Goal: Information Seeking & Learning: Learn about a topic

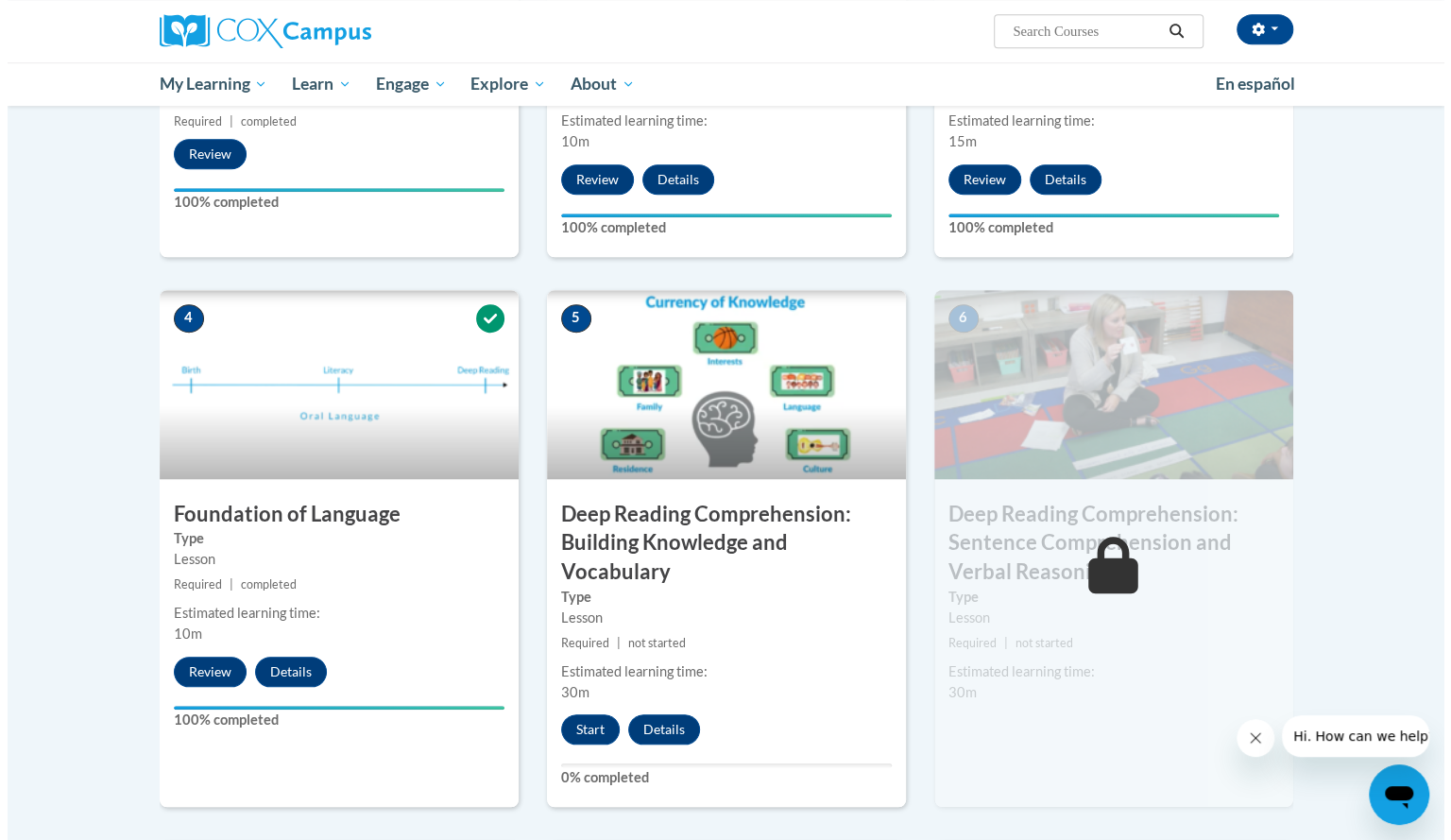
scroll to position [730, 0]
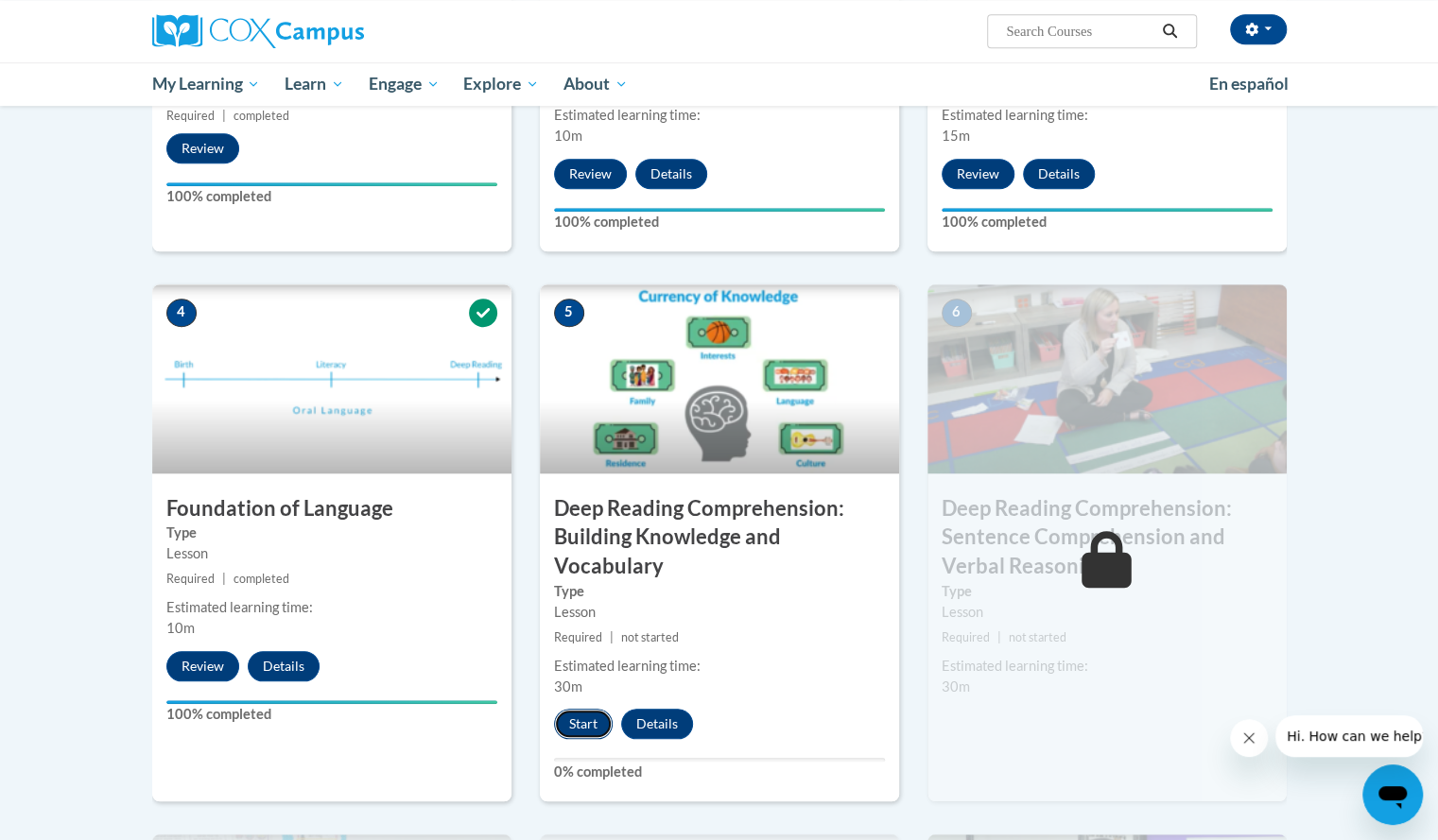
click at [565, 724] on button "Start" at bounding box center [583, 724] width 58 height 31
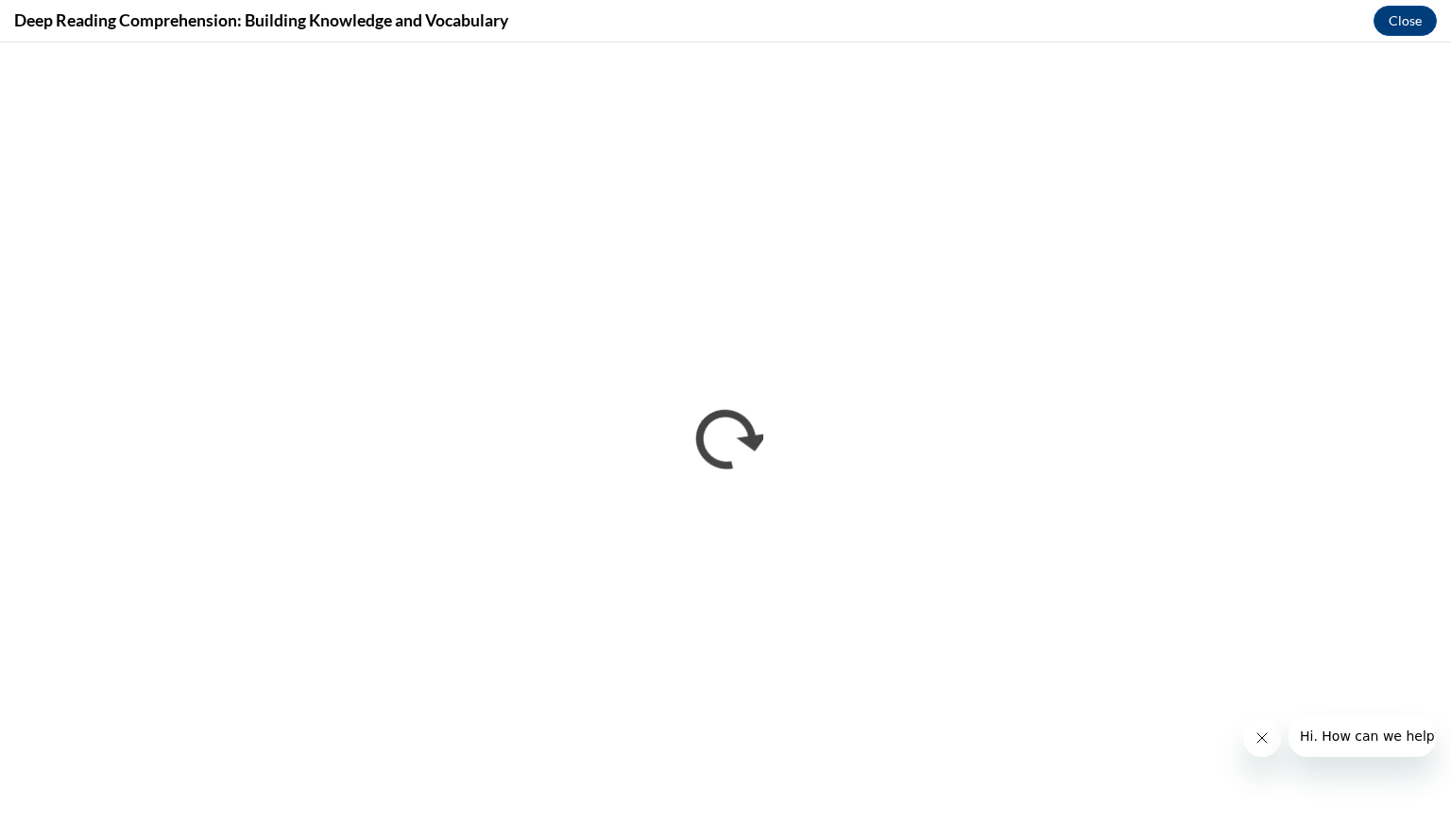
scroll to position [0, 0]
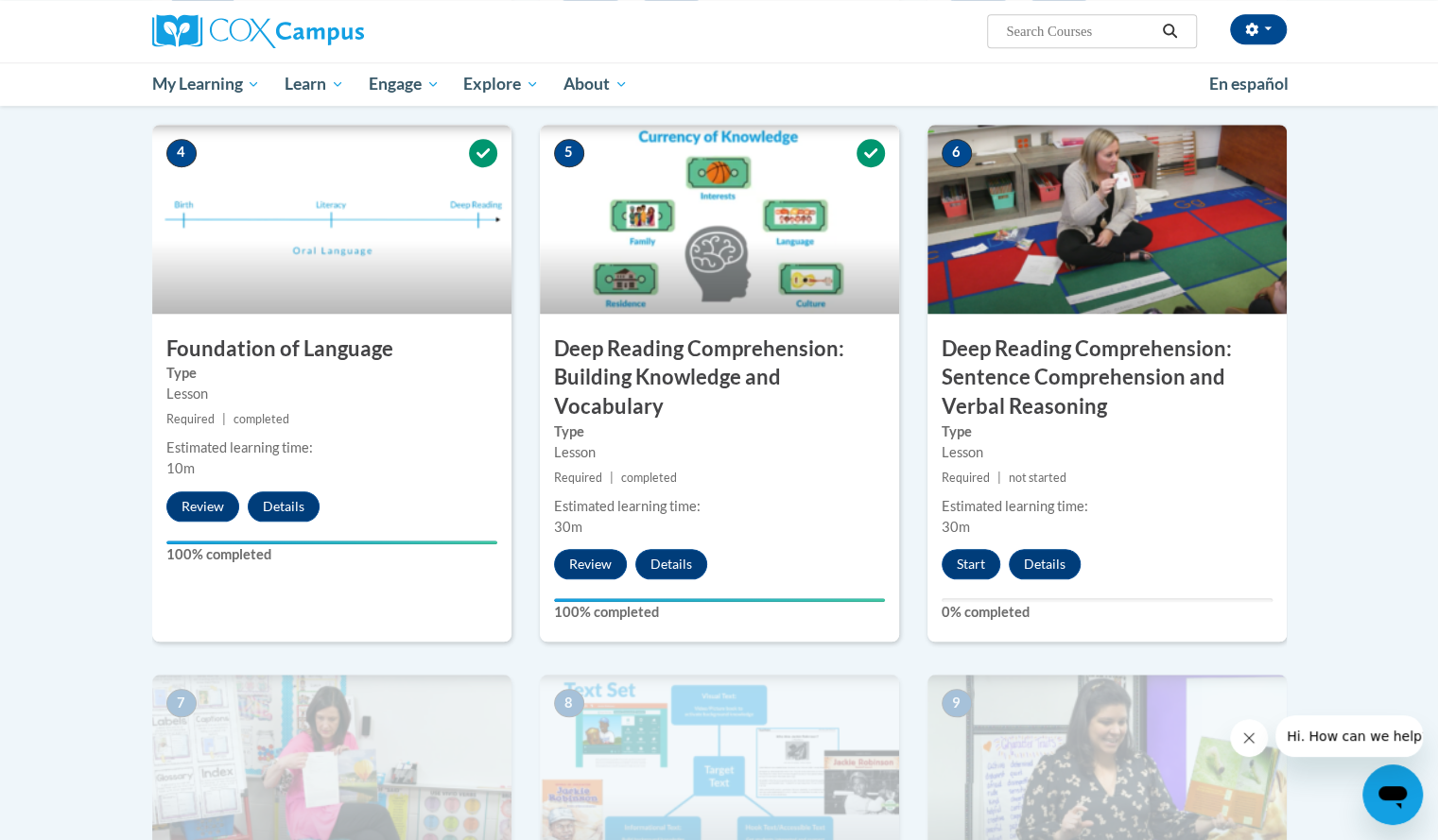
scroll to position [880, 0]
